Goal: Use online tool/utility: Utilize a website feature to perform a specific function

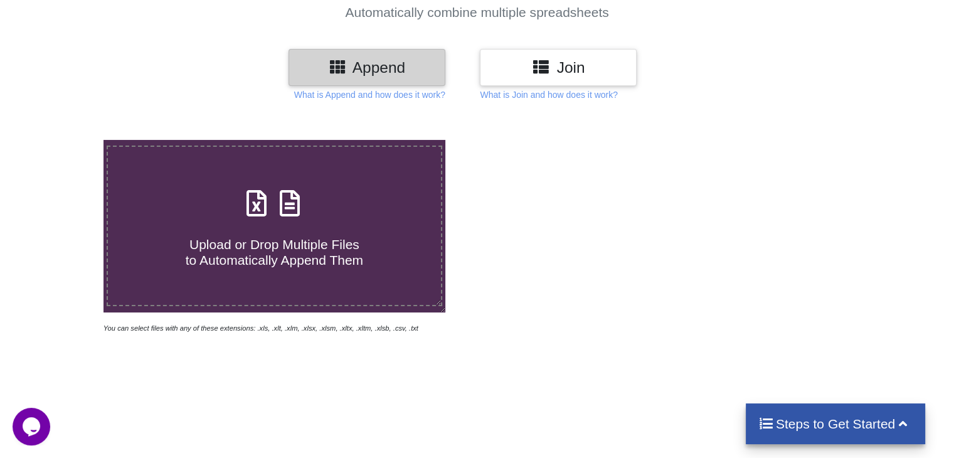
scroll to position [124, 0]
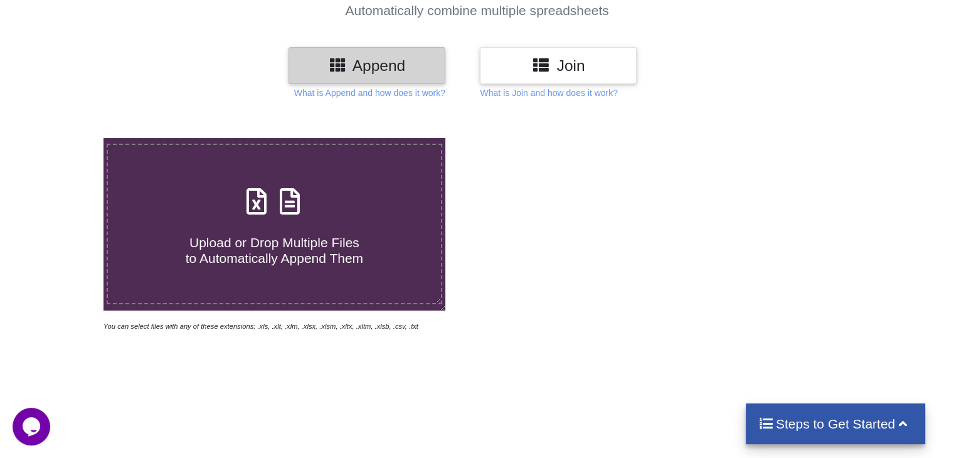
click at [267, 198] on icon at bounding box center [256, 195] width 31 height 26
click at [65, 138] on input "Upload or Drop Multiple Files to Automatically Append Them" at bounding box center [65, 138] width 0 height 0
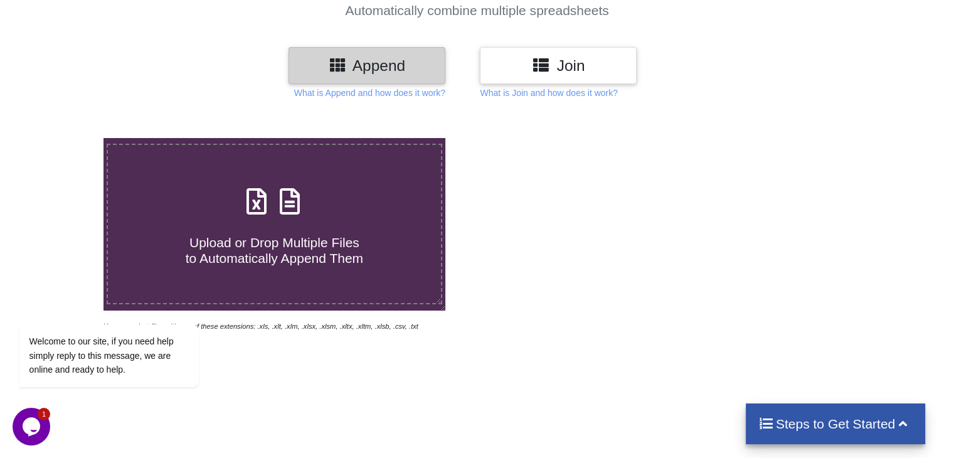
type input "C:\fakepath\1756558781844ZlKvDdSTWwFriBVn.xls"
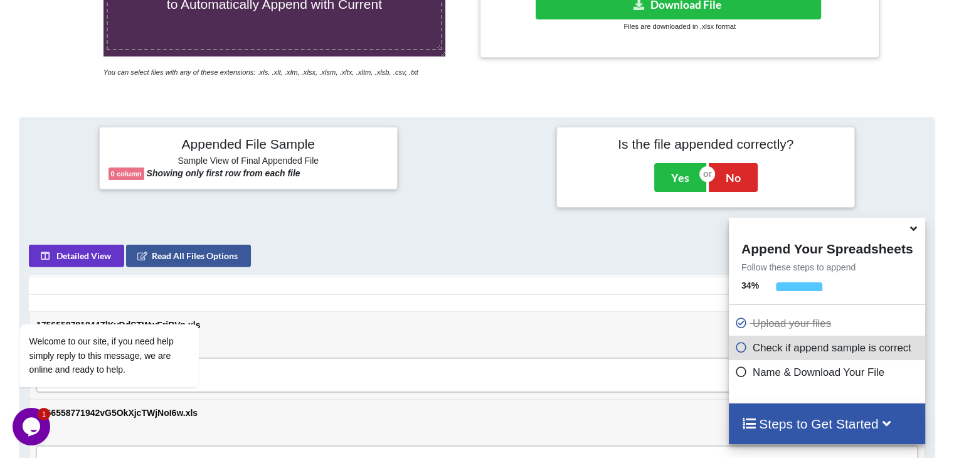
scroll to position [373, 0]
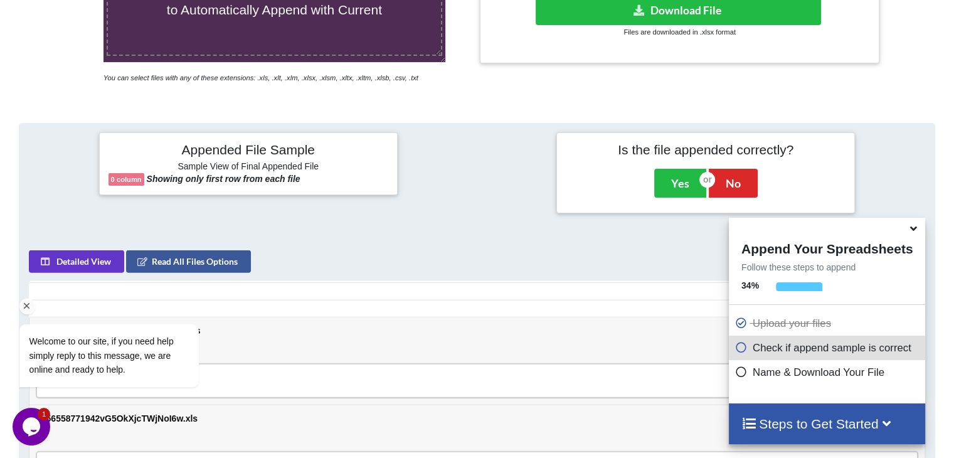
click at [92, 258] on div "Welcome to our site, if you need help simply reply to this message, we are onli…" at bounding box center [126, 303] width 226 height 191
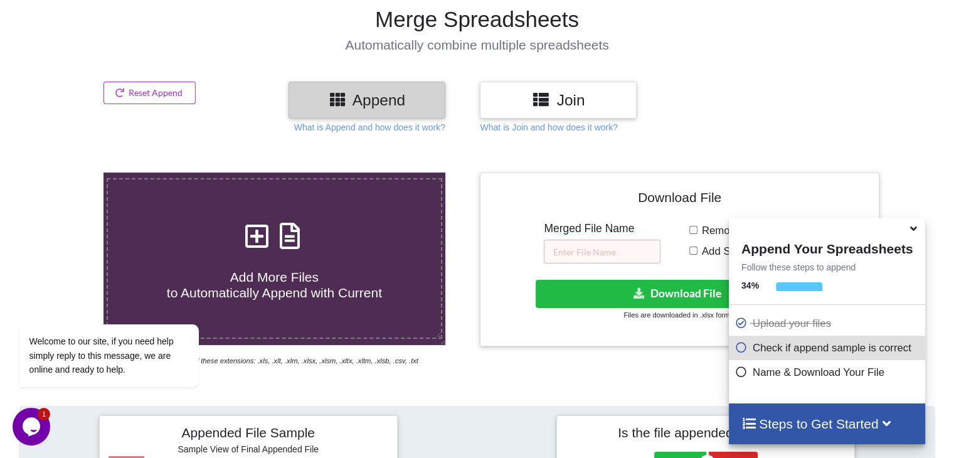
scroll to position [90, 0]
click at [392, 98] on h3 "Append" at bounding box center [367, 99] width 138 height 18
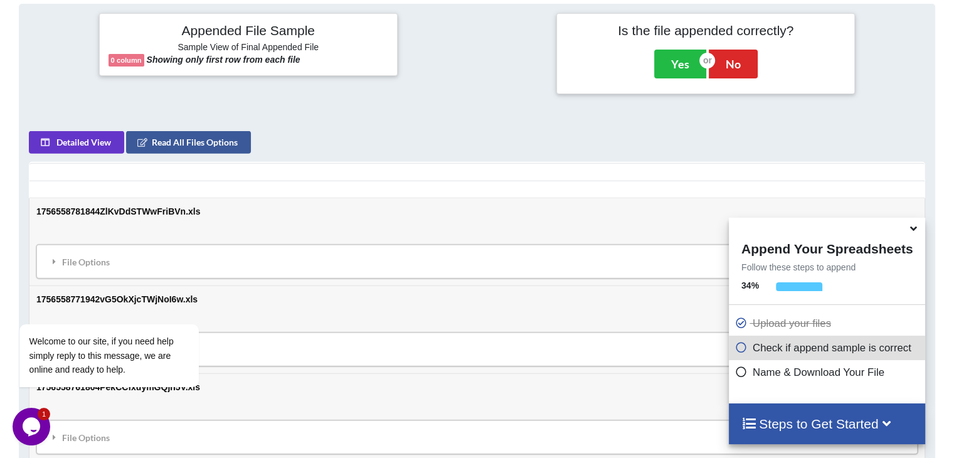
scroll to position [462, 0]
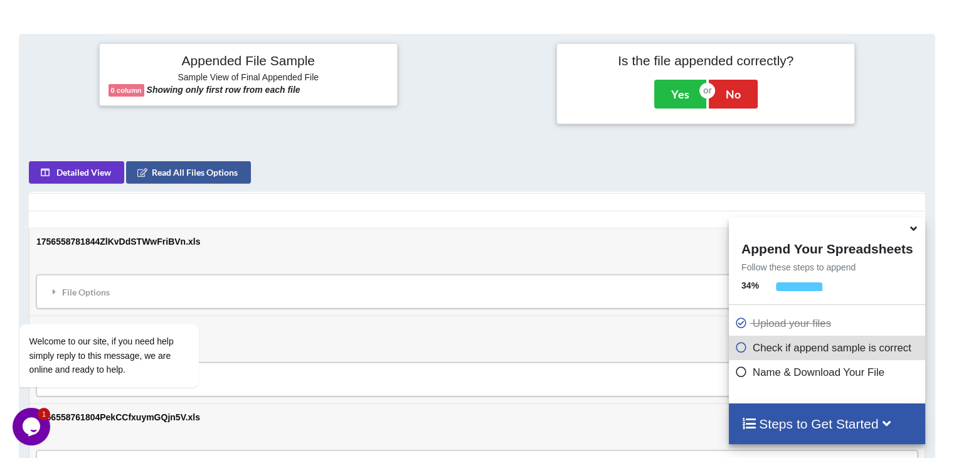
click at [228, 61] on h4 "Appended File Sample" at bounding box center [249, 62] width 280 height 18
click at [786, 420] on h4 "Steps to Get Started" at bounding box center [826, 424] width 171 height 16
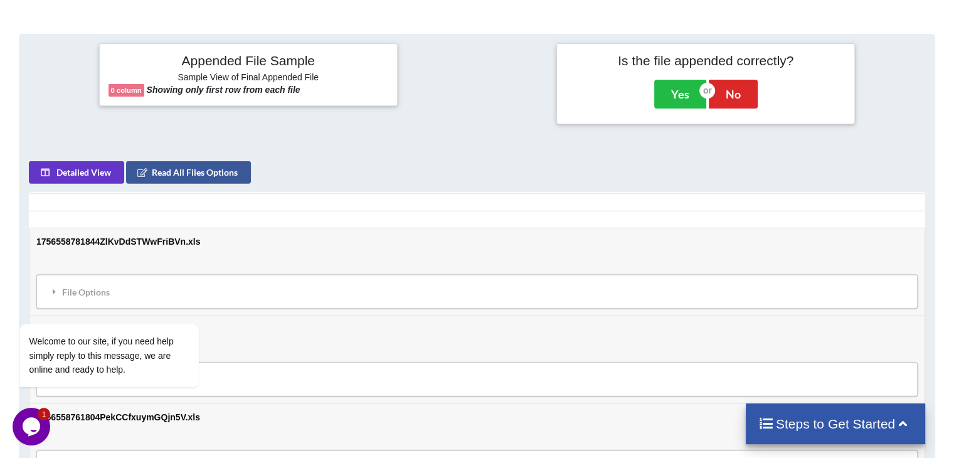
click at [786, 420] on h4 "Steps to Get Started" at bounding box center [835, 424] width 155 height 16
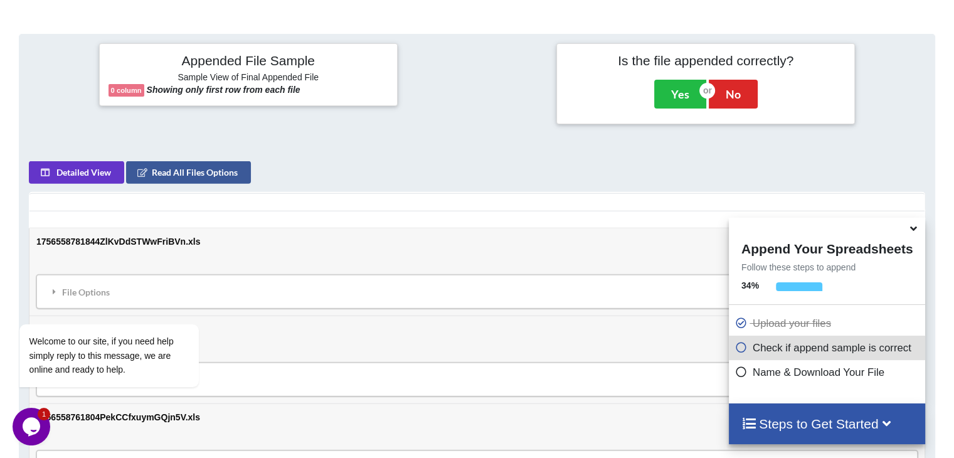
click at [738, 349] on icon at bounding box center [741, 345] width 13 height 11
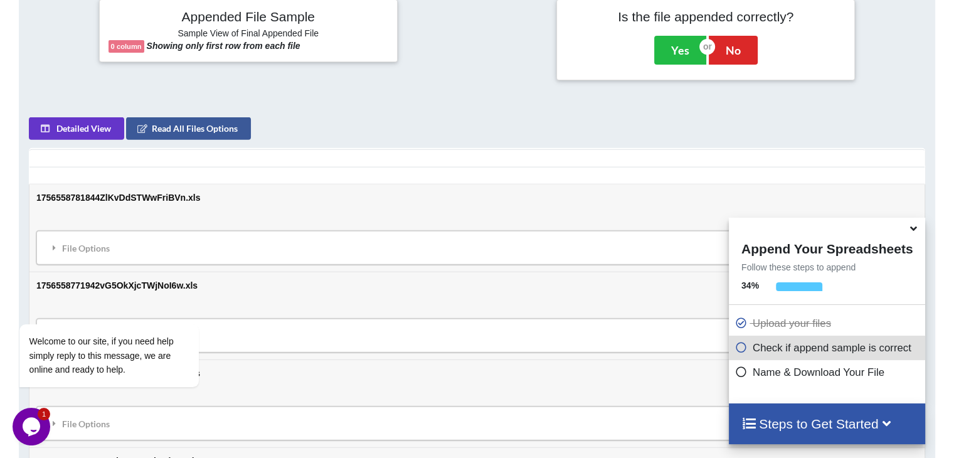
scroll to position [500, 0]
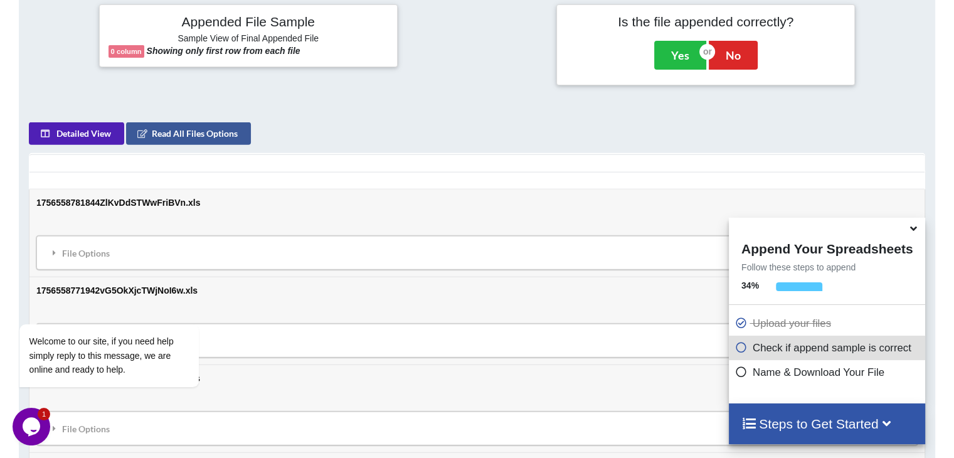
click at [93, 129] on button "Detailed View" at bounding box center [76, 133] width 95 height 23
click at [93, 129] on button "Sample View" at bounding box center [75, 133] width 92 height 23
click at [93, 129] on button "Detailed View" at bounding box center [76, 133] width 95 height 23
click at [93, 129] on button "Sample View" at bounding box center [75, 133] width 92 height 23
click at [93, 129] on button "Detailed View" at bounding box center [76, 133] width 95 height 23
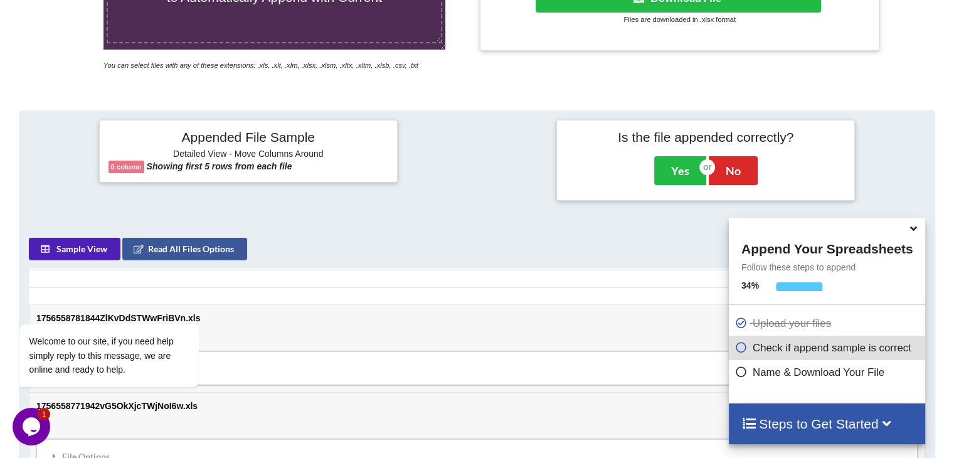
scroll to position [381, 0]
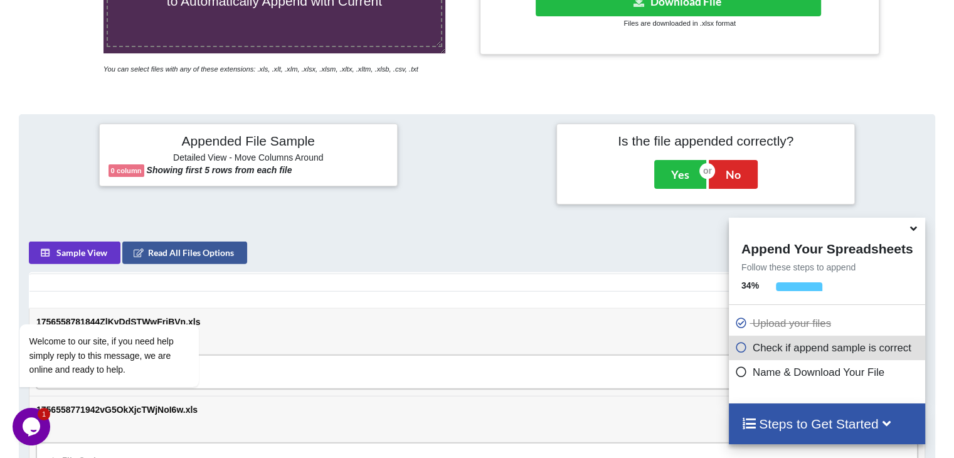
click at [221, 146] on h4 "Appended File Sample" at bounding box center [249, 142] width 280 height 18
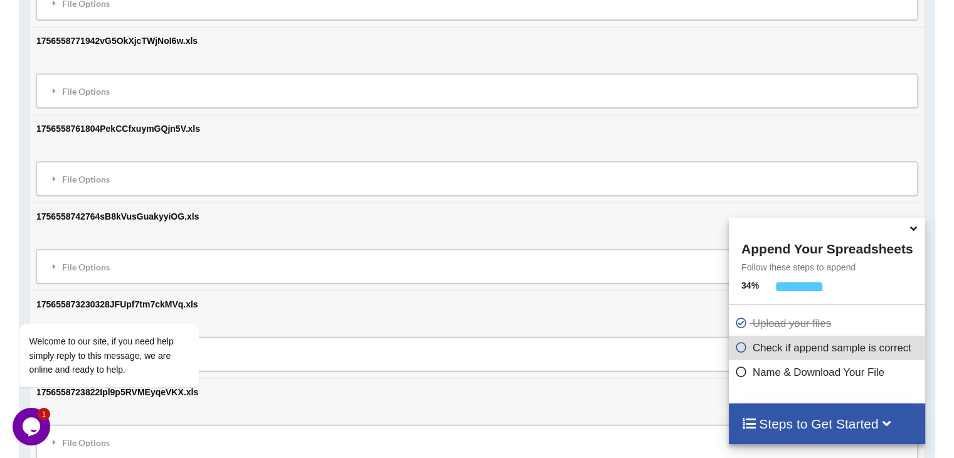
scroll to position [697, 0]
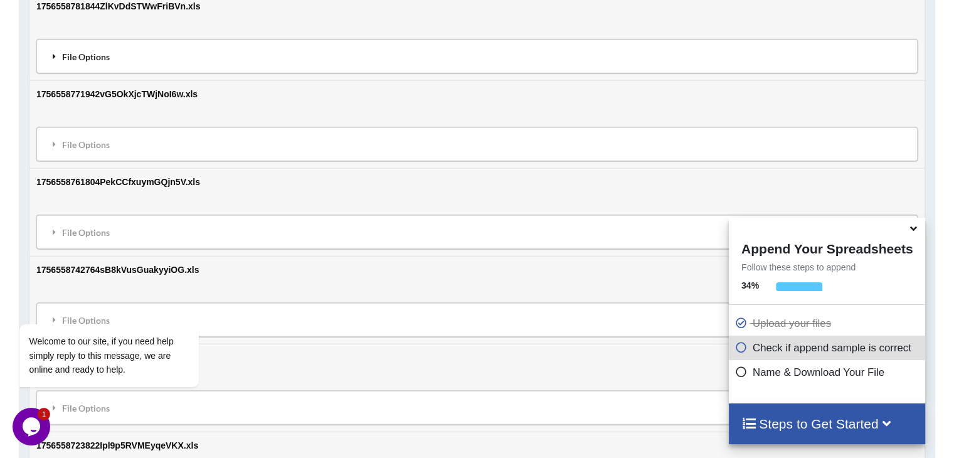
click at [52, 54] on icon at bounding box center [54, 55] width 11 height 9
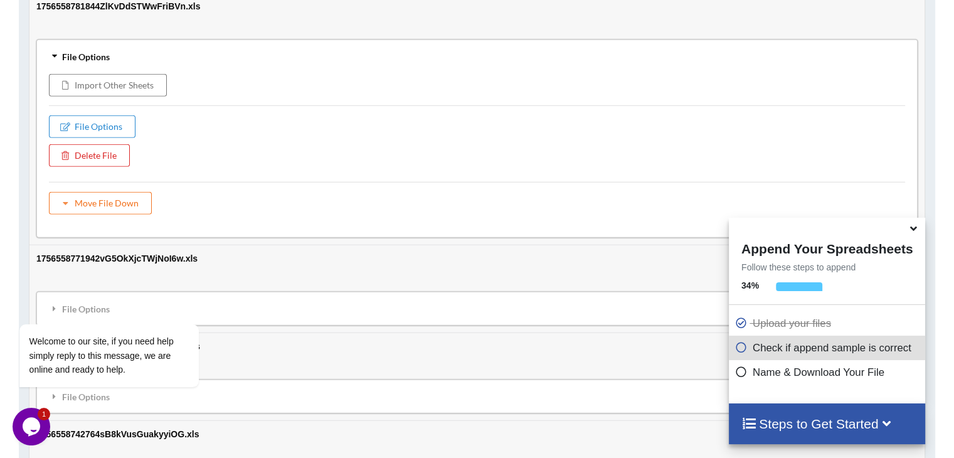
click at [52, 54] on icon at bounding box center [54, 56] width 9 height 11
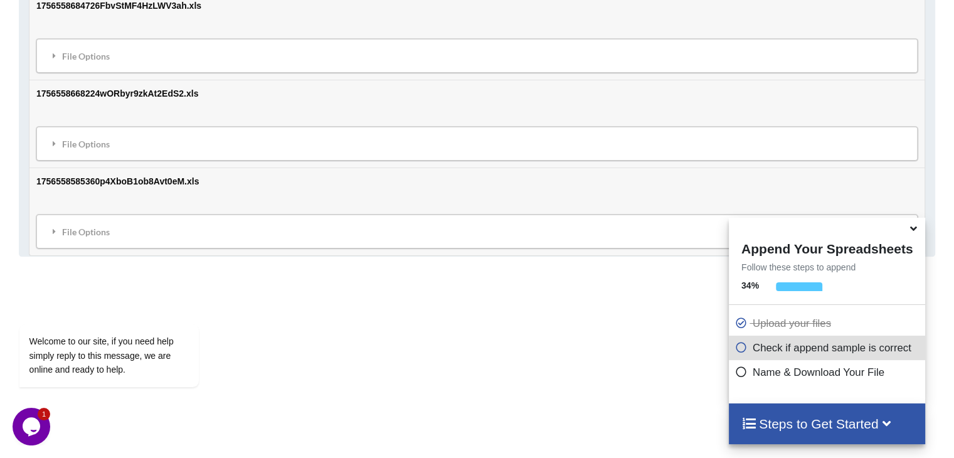
scroll to position [1558, 0]
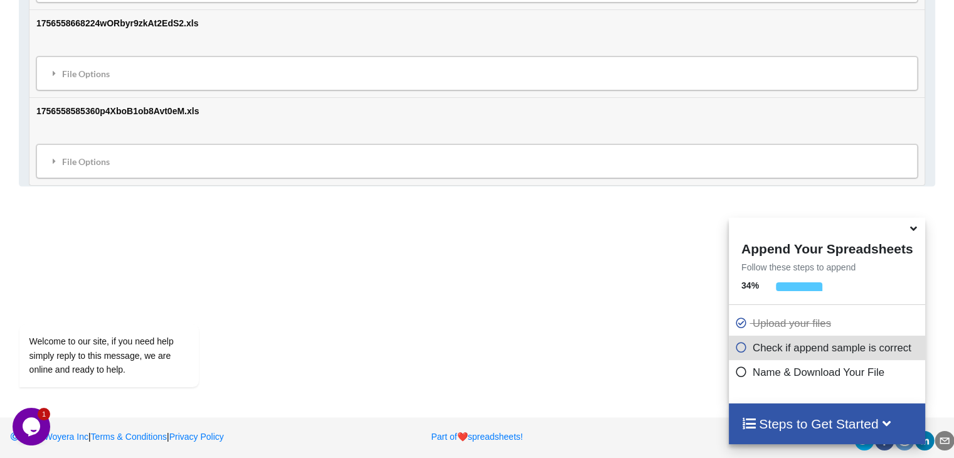
click at [914, 232] on icon at bounding box center [913, 226] width 13 height 11
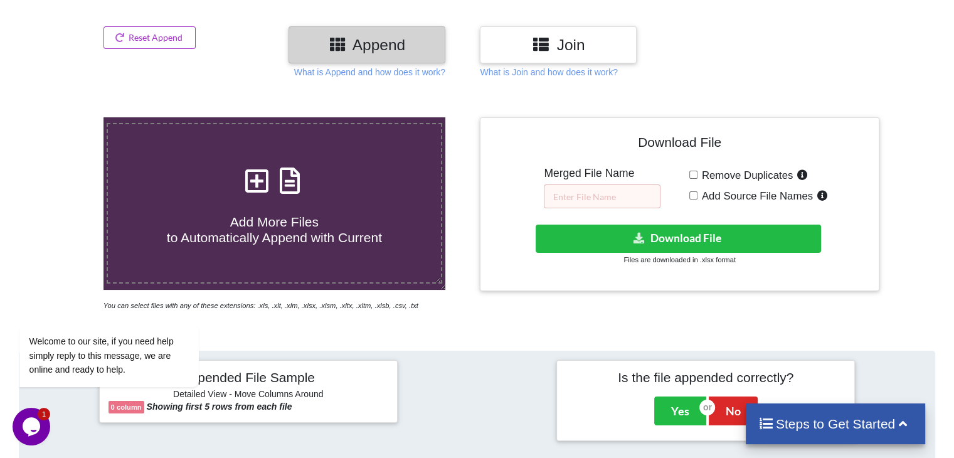
scroll to position [138, 0]
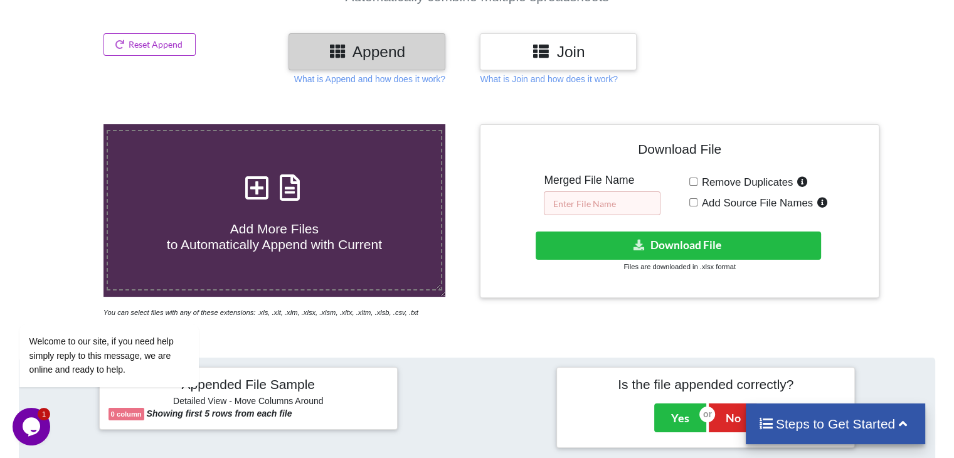
click at [615, 199] on input "text" at bounding box center [602, 203] width 117 height 24
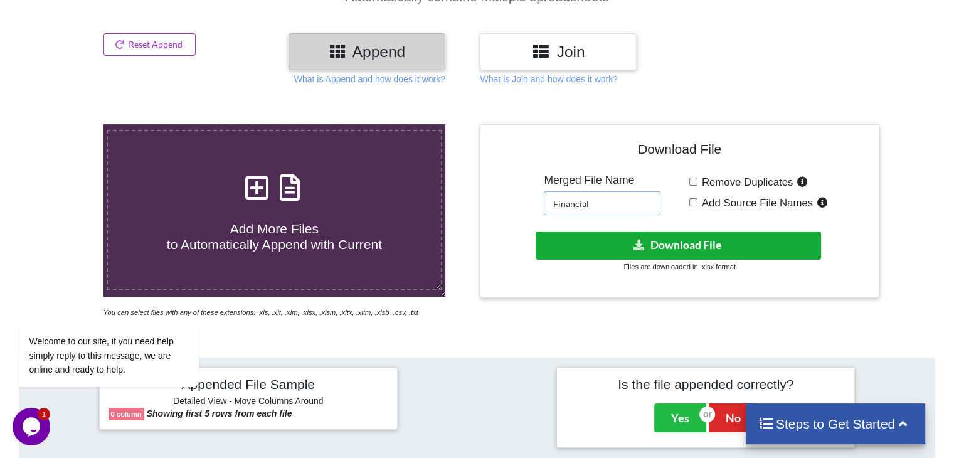
type input "Financial"
click at [677, 243] on button "Download File" at bounding box center [678, 245] width 285 height 28
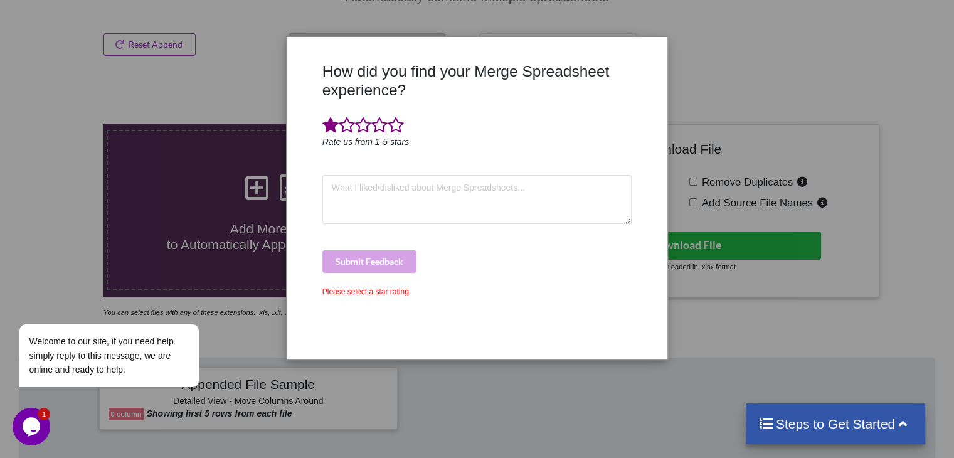
click at [329, 133] on span at bounding box center [330, 126] width 16 height 18
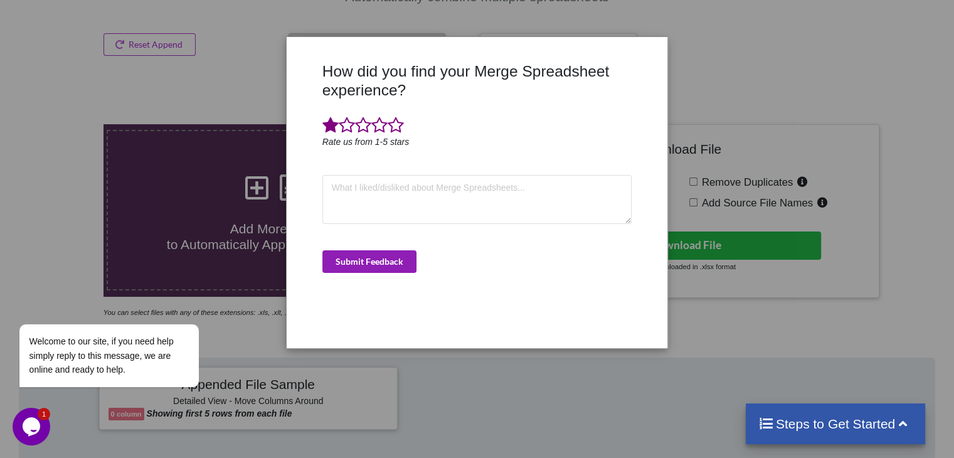
click at [376, 269] on button "Submit Feedback" at bounding box center [369, 261] width 94 height 23
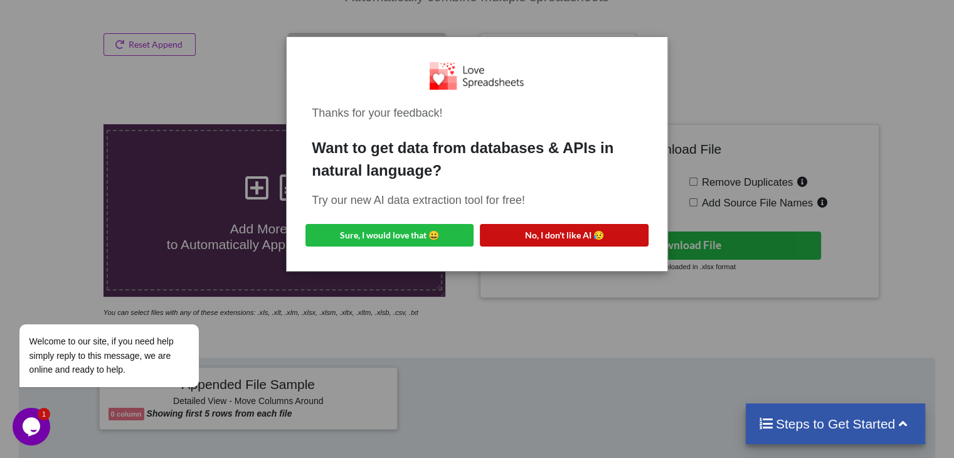
click at [531, 230] on button "No, I don't like AI 😥" at bounding box center [564, 235] width 168 height 23
